Goal: Navigation & Orientation: Understand site structure

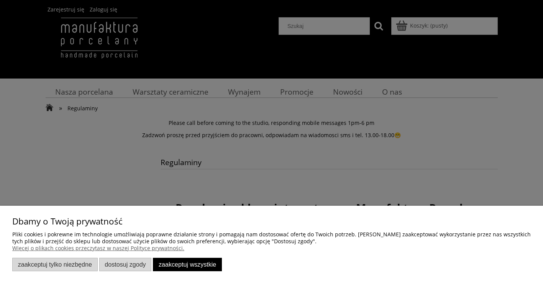
click at [349, 27] on div at bounding box center [271, 154] width 543 height 308
click at [412, 24] on div at bounding box center [271, 154] width 543 height 308
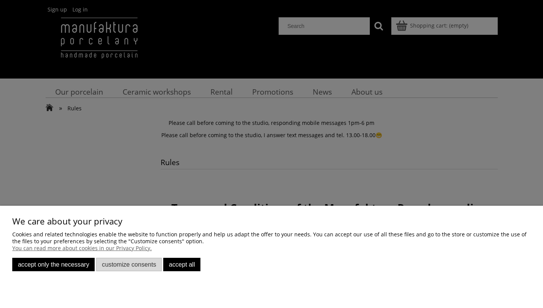
click at [79, 270] on button "Accept only the necessary" at bounding box center [53, 264] width 82 height 13
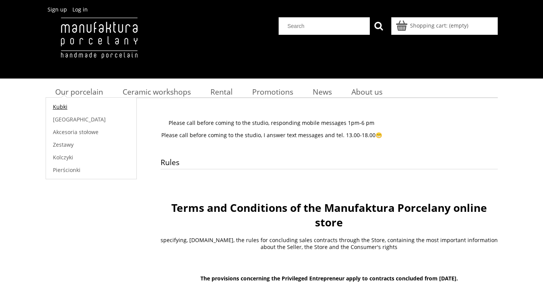
click at [59, 106] on span "Kubki" at bounding box center [60, 106] width 15 height 7
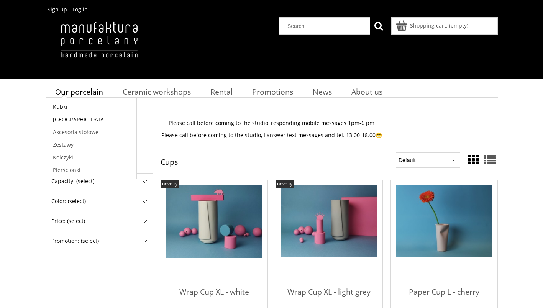
click at [63, 119] on span "[GEOGRAPHIC_DATA]" at bounding box center [79, 119] width 53 height 7
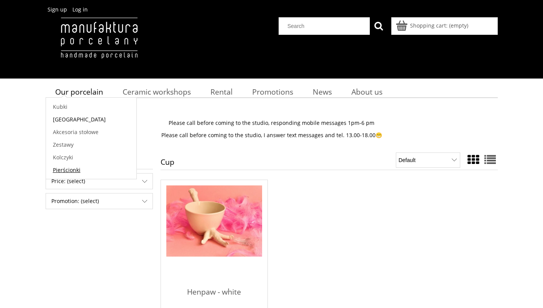
click at [66, 168] on span "Pierścionki" at bounding box center [67, 169] width 28 height 7
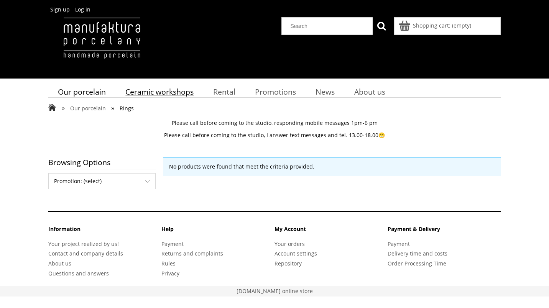
click at [148, 94] on span "Ceramic workshops" at bounding box center [159, 92] width 68 height 10
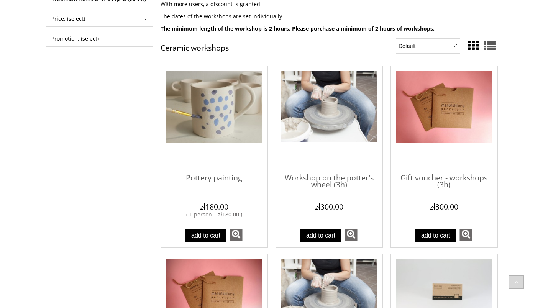
scroll to position [79, 0]
